Goal: Information Seeking & Learning: Learn about a topic

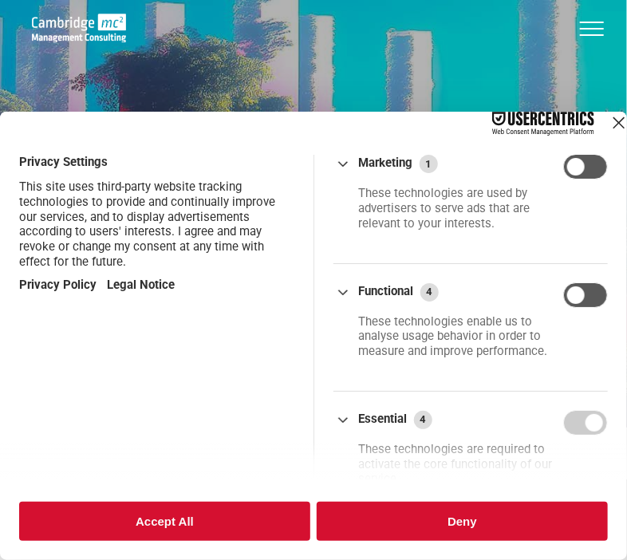
click at [281, 512] on button "Accept All" at bounding box center [164, 521] width 291 height 39
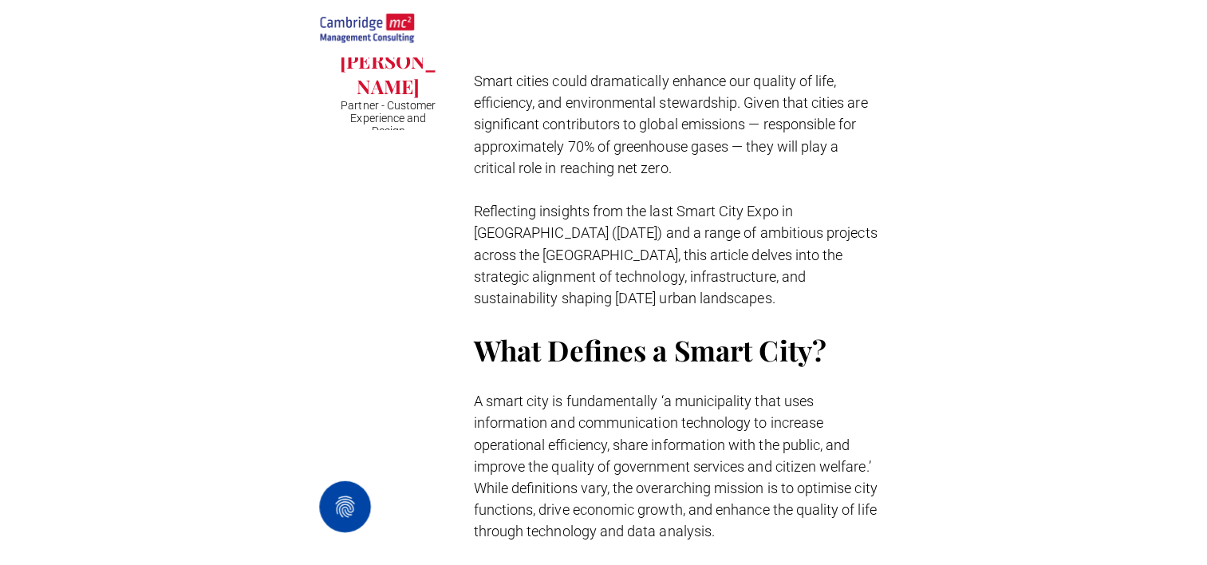
scroll to position [700, 0]
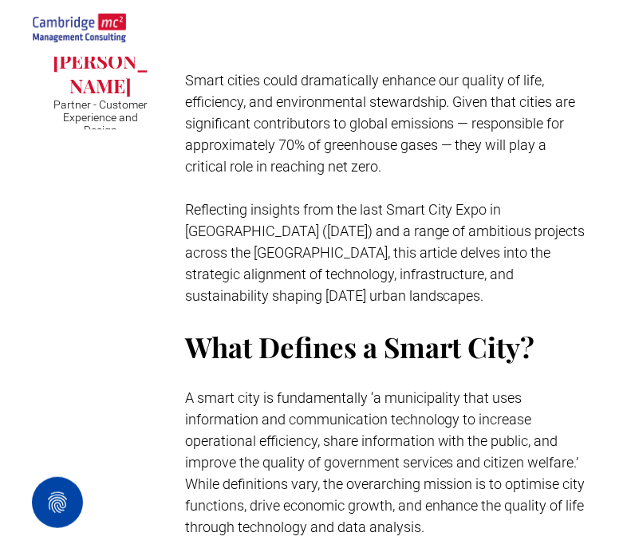
click at [417, 559] on p "Smart city initiatives typically require three critical components:" at bounding box center [386, 571] width 402 height 22
click at [220, 390] on span "A smart city is fundamentally ‘a municipality that uses information and communi…" at bounding box center [385, 463] width 401 height 146
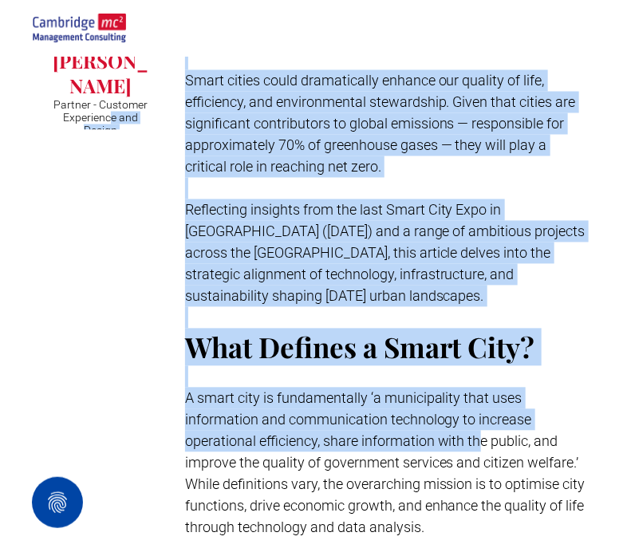
drag, startPoint x: 219, startPoint y: 293, endPoint x: 99, endPoint y: 249, distance: 128.3
drag, startPoint x: 99, startPoint y: 249, endPoint x: 161, endPoint y: 362, distance: 128.6
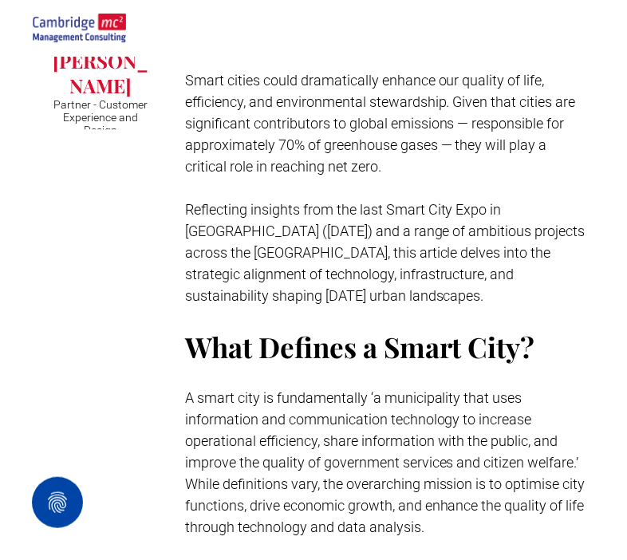
click at [488, 539] on p at bounding box center [386, 550] width 402 height 22
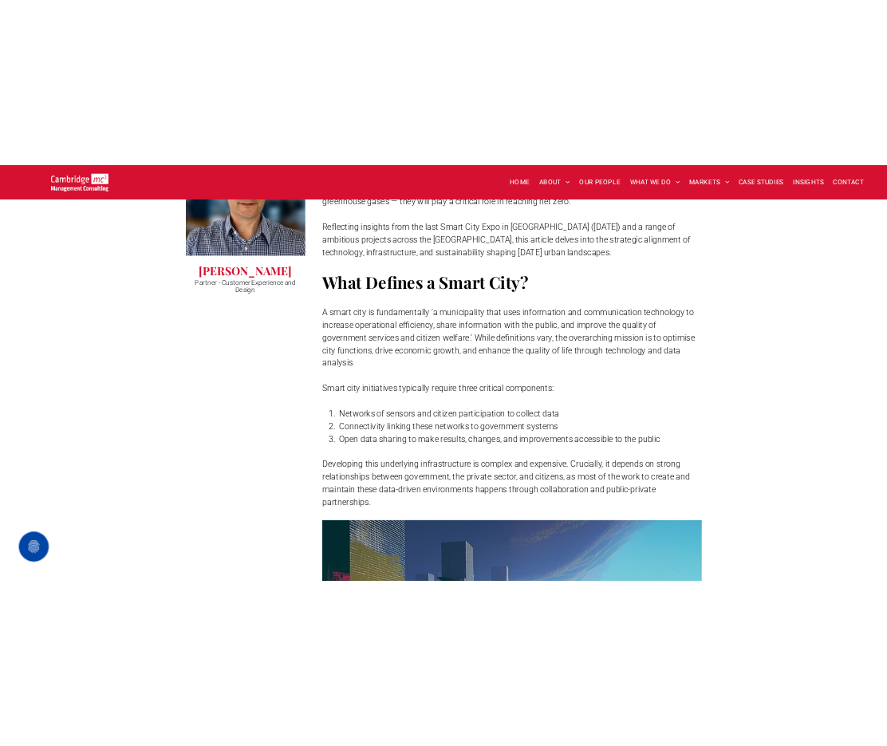
scroll to position [699, 0]
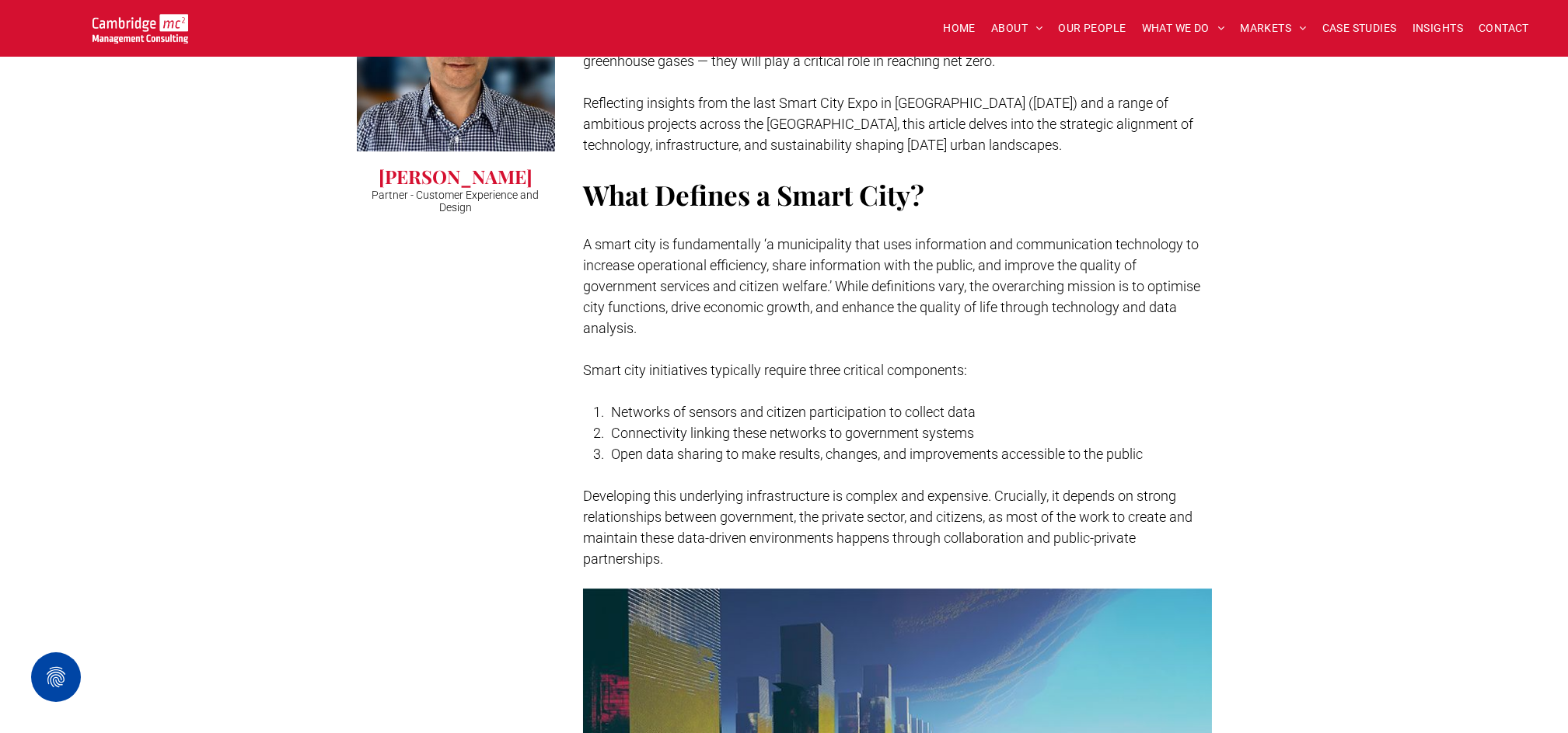
drag, startPoint x: 899, startPoint y: 8, endPoint x: 803, endPoint y: 320, distance: 326.4
click at [610, 339] on p at bounding box center [898, 349] width 629 height 21
